Goal: Task Accomplishment & Management: Manage account settings

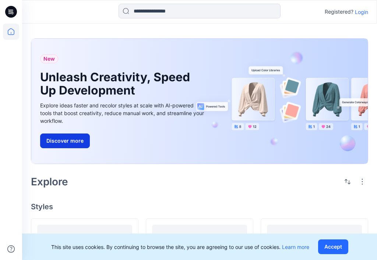
click at [66, 143] on button "Discover more" at bounding box center [65, 141] width 50 height 15
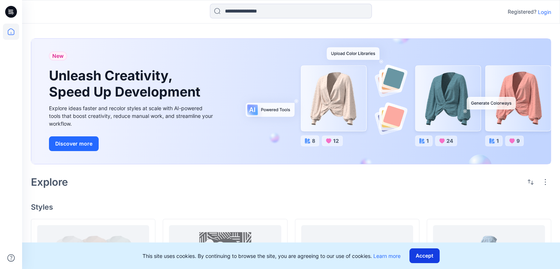
click at [432, 258] on button "Accept" at bounding box center [425, 255] width 30 height 15
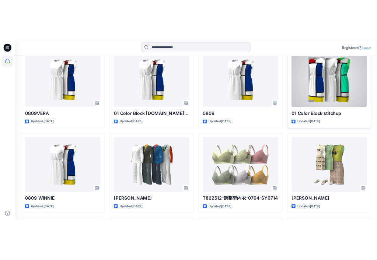
scroll to position [1400, 0]
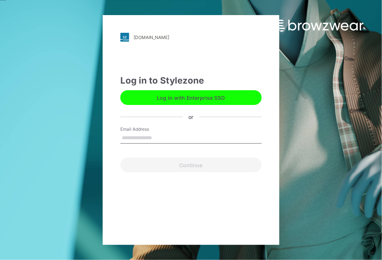
click at [130, 138] on input "Email Address" at bounding box center [190, 138] width 141 height 11
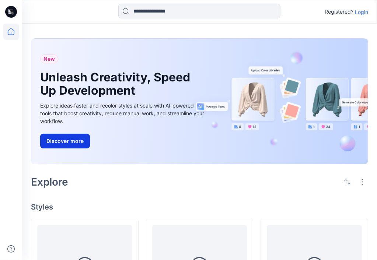
click at [65, 140] on button "Discover more" at bounding box center [65, 141] width 50 height 15
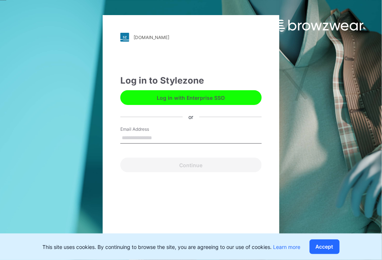
click at [160, 136] on input "Email Address" at bounding box center [190, 138] width 141 height 11
click at [141, 139] on input "Email Address" at bounding box center [190, 138] width 141 height 11
click at [143, 137] on input "Email Address" at bounding box center [190, 138] width 141 height 11
click at [137, 138] on input "Email Address" at bounding box center [190, 138] width 141 height 11
click at [321, 242] on button "Accept" at bounding box center [325, 246] width 30 height 15
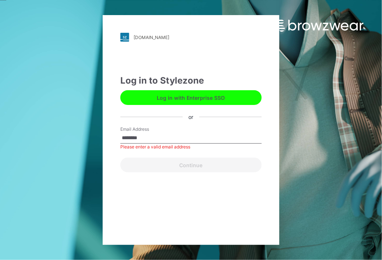
drag, startPoint x: 157, startPoint y: 139, endPoint x: 118, endPoint y: 142, distance: 39.2
click at [118, 142] on div "friends.stylezone.com Loading... Log in to Stylezone Log in with Enterprise SSO…" at bounding box center [191, 130] width 177 height 230
click at [156, 140] on input "********" at bounding box center [190, 138] width 141 height 11
click at [155, 139] on input "********" at bounding box center [190, 138] width 141 height 11
type input "*"
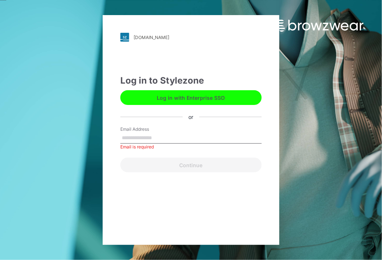
click at [141, 137] on input "Email Address" at bounding box center [190, 138] width 141 height 11
click at [126, 136] on input "Email Address" at bounding box center [190, 138] width 141 height 11
type input "*"
click at [132, 141] on input "Email Address" at bounding box center [190, 138] width 141 height 11
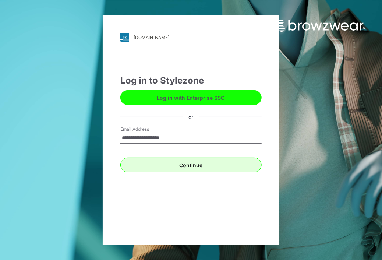
type input "**********"
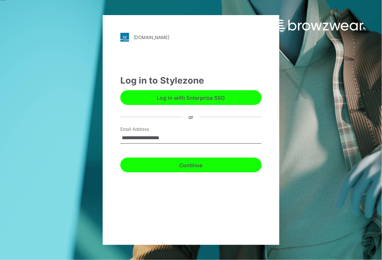
click at [188, 163] on button "Continue" at bounding box center [190, 165] width 141 height 15
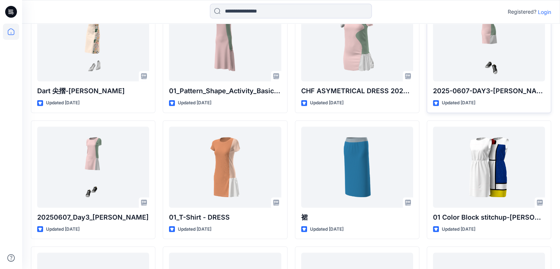
scroll to position [4931, 0]
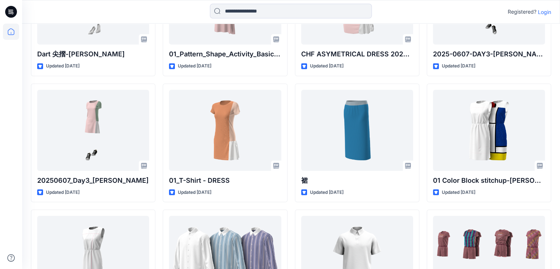
click at [10, 14] on icon at bounding box center [11, 12] width 12 height 12
click at [10, 31] on icon at bounding box center [11, 32] width 16 height 16
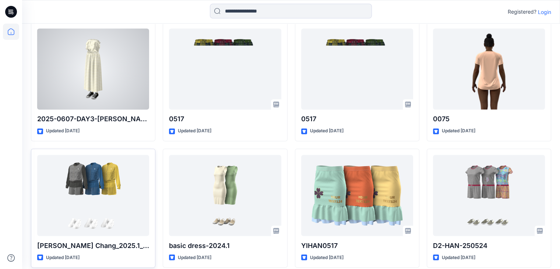
scroll to position [3761, 0]
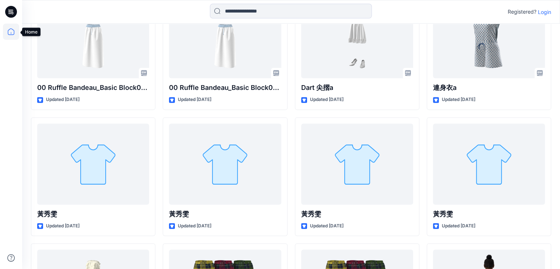
click at [12, 32] on icon at bounding box center [11, 32] width 16 height 16
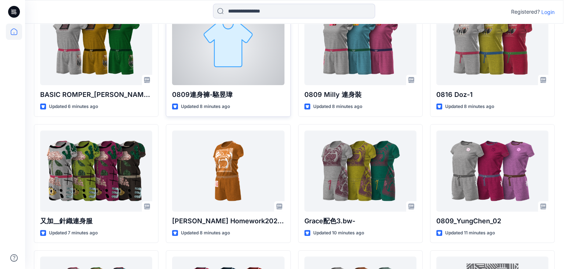
scroll to position [0, 0]
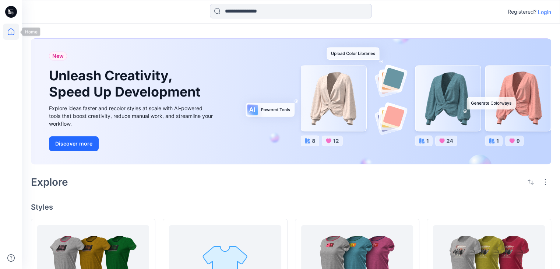
click at [10, 26] on icon at bounding box center [11, 32] width 16 height 16
click at [377, 13] on p "Login" at bounding box center [544, 12] width 13 height 8
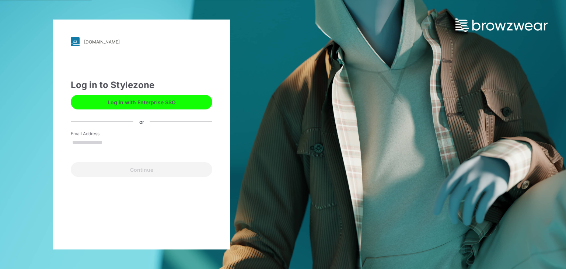
click at [90, 141] on input "Email Address" at bounding box center [141, 142] width 141 height 11
type input "*"
click at [73, 144] on input "Email Address" at bounding box center [141, 142] width 141 height 11
type input "*"
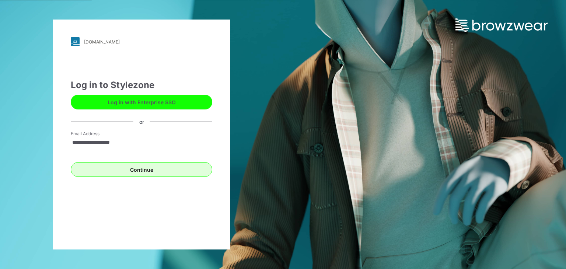
type input "**********"
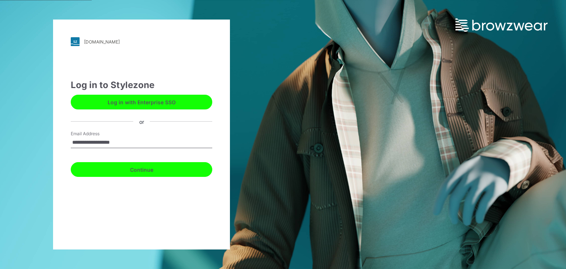
click at [143, 171] on button "Continue" at bounding box center [141, 169] width 141 height 15
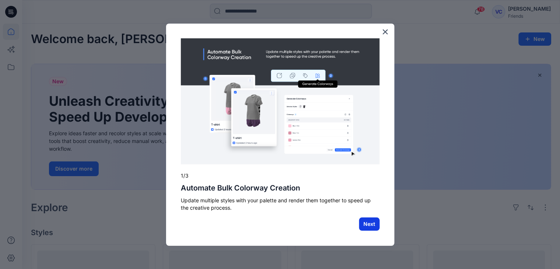
click at [368, 228] on button "Next" at bounding box center [369, 223] width 21 height 13
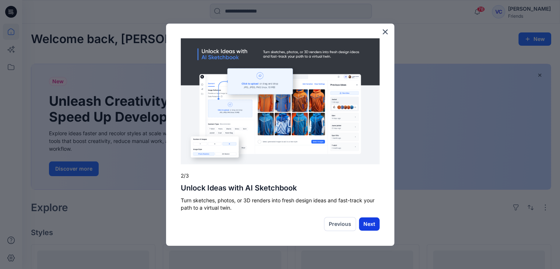
click at [369, 230] on button "Next" at bounding box center [369, 223] width 21 height 13
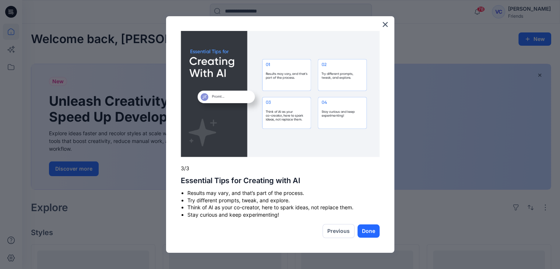
click at [375, 233] on button "Done" at bounding box center [369, 230] width 22 height 13
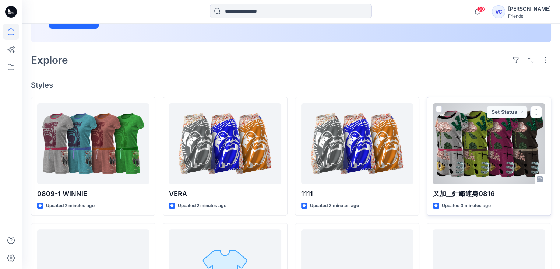
scroll to position [184, 0]
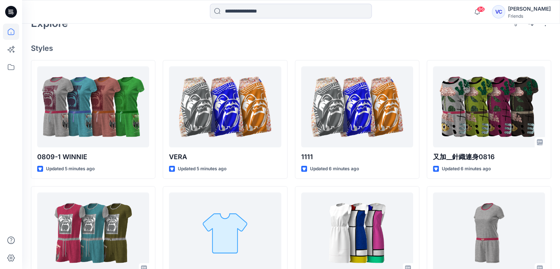
drag, startPoint x: 566, startPoint y: 0, endPoint x: 399, endPoint y: 39, distance: 171.2
click at [505, 13] on div "VC" at bounding box center [498, 11] width 13 height 13
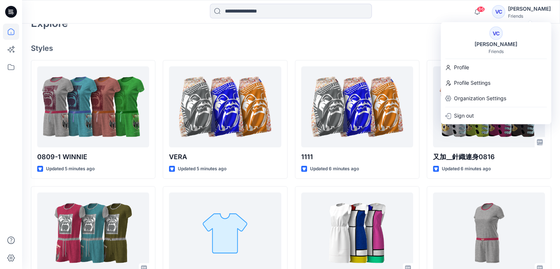
click at [454, 29] on div "VC [PERSON_NAME] Friends" at bounding box center [496, 41] width 111 height 28
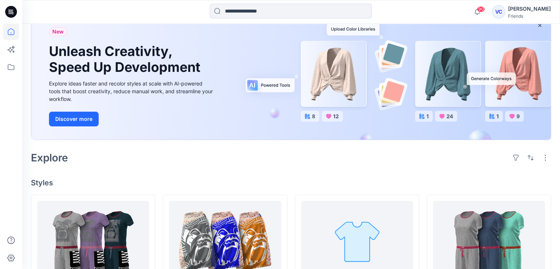
scroll to position [160, 0]
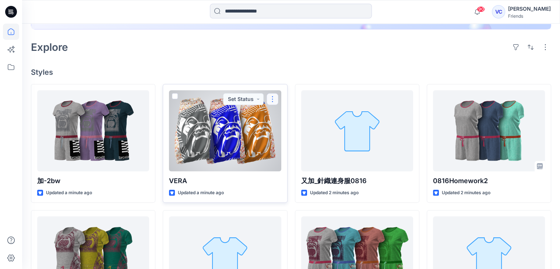
click at [269, 102] on button "button" at bounding box center [273, 99] width 12 height 12
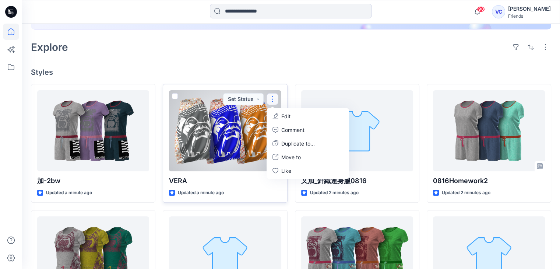
click at [252, 122] on div at bounding box center [225, 130] width 112 height 81
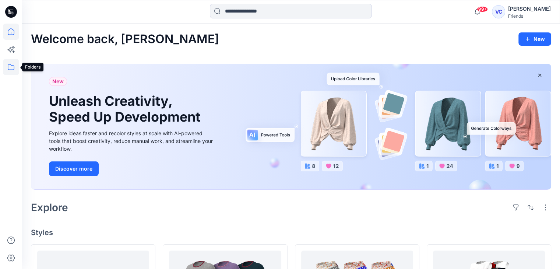
click at [11, 67] on icon at bounding box center [11, 67] width 16 height 16
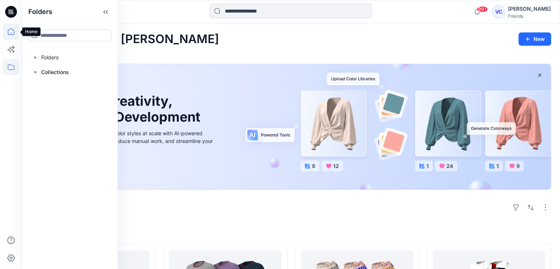
click at [12, 36] on icon at bounding box center [11, 32] width 16 height 16
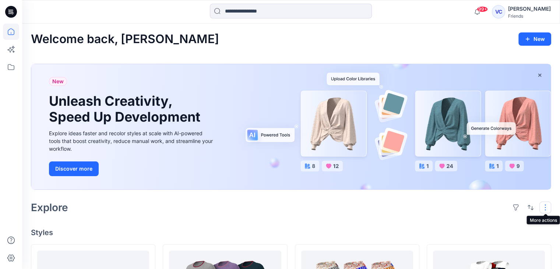
click at [547, 207] on button "button" at bounding box center [546, 208] width 12 height 12
click at [388, 233] on h4 "Styles" at bounding box center [291, 232] width 521 height 9
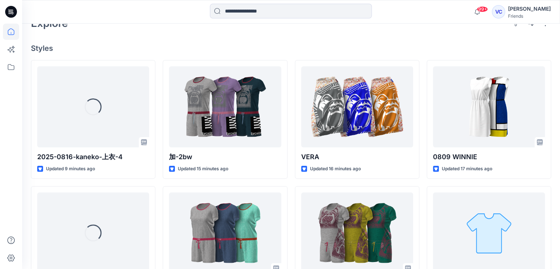
scroll to position [147, 0]
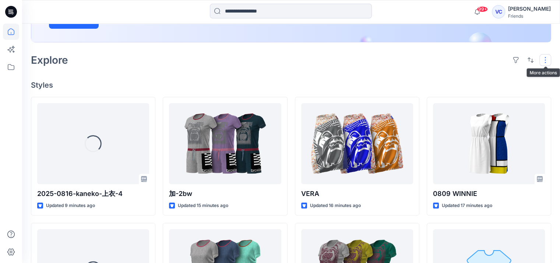
click at [544, 61] on button "button" at bounding box center [546, 60] width 12 height 12
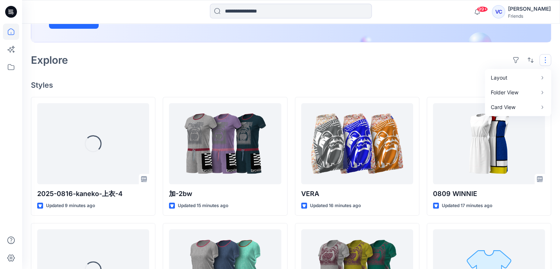
click at [452, 81] on h4 "Styles" at bounding box center [291, 85] width 521 height 9
click at [545, 60] on button "button" at bounding box center [546, 60] width 12 height 12
